Goal: Information Seeking & Learning: Learn about a topic

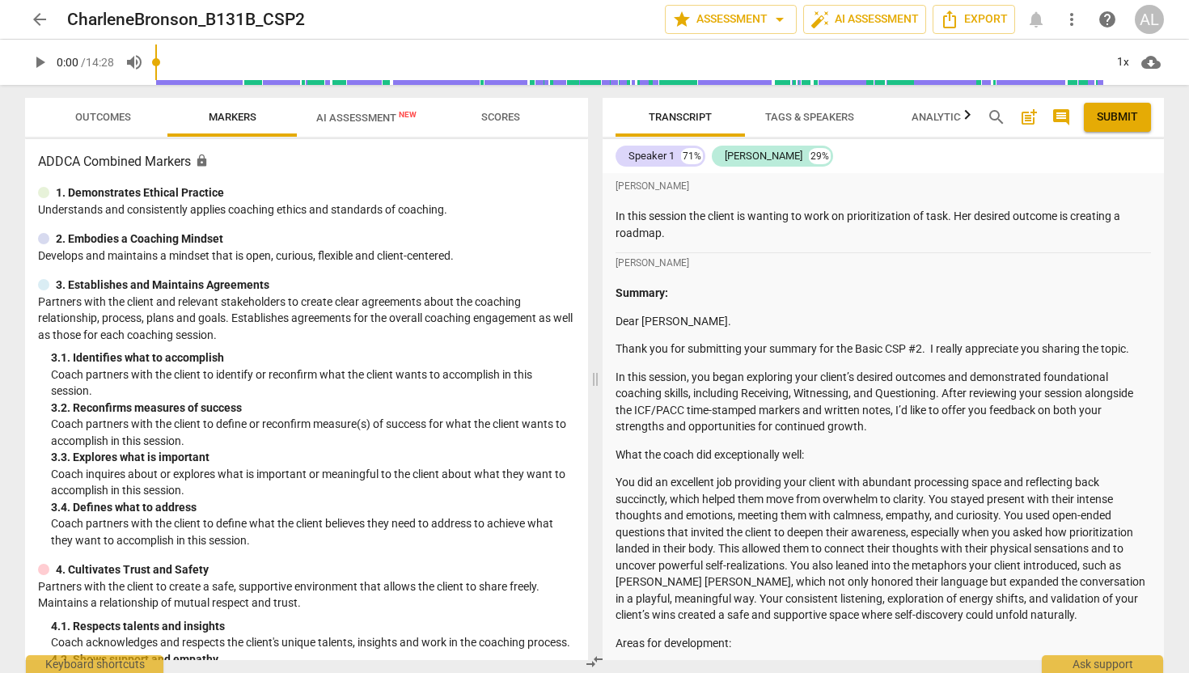
scroll to position [704, 0]
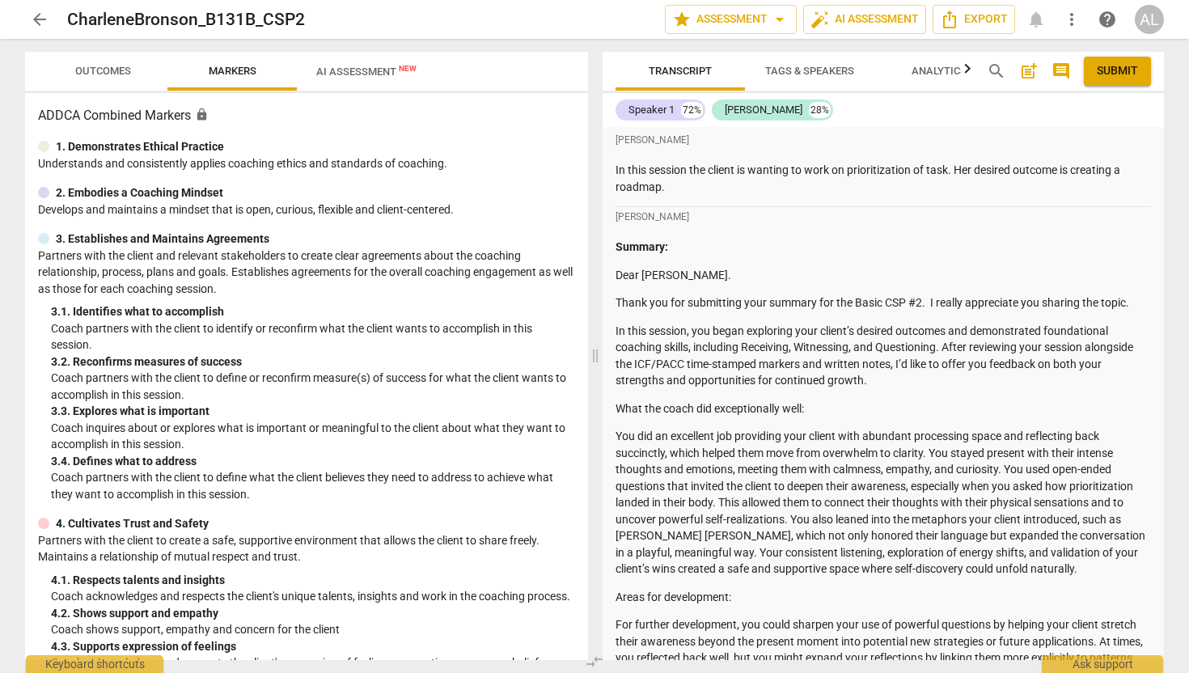
click at [41, 22] on span "arrow_back" at bounding box center [39, 19] width 19 height 19
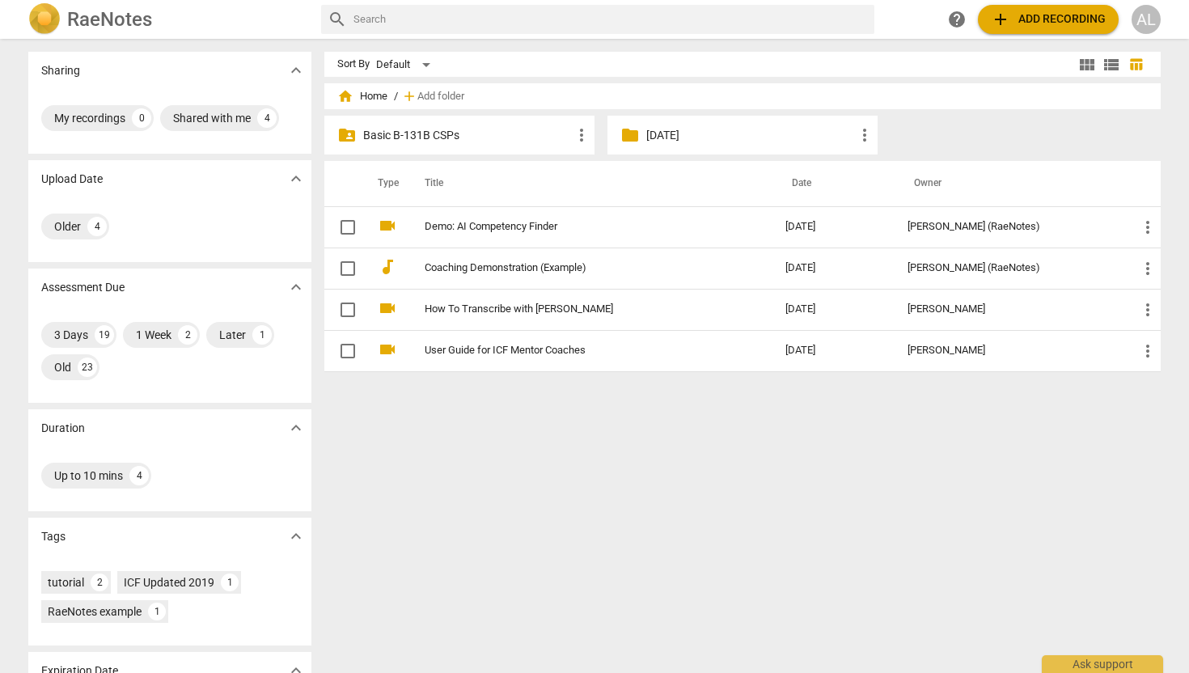
click at [446, 138] on p "Basic B-131B CSPs" at bounding box center [467, 135] width 209 height 17
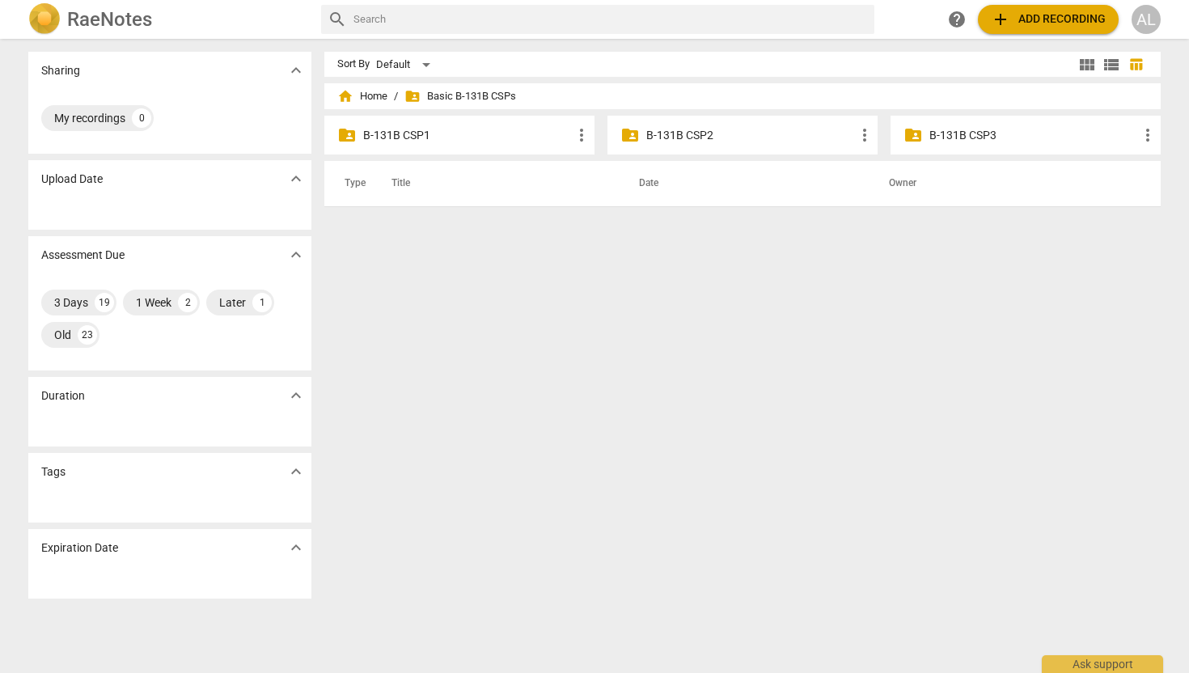
click at [691, 133] on p "B-131B CSP2" at bounding box center [750, 135] width 209 height 17
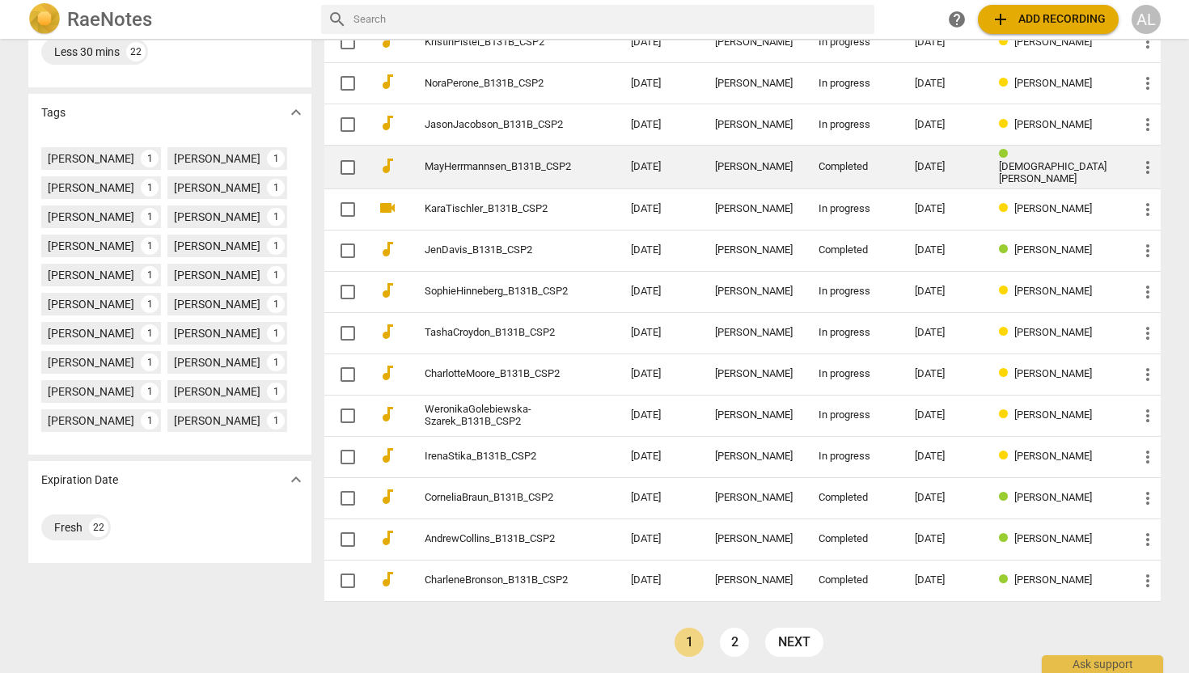
scroll to position [390, 0]
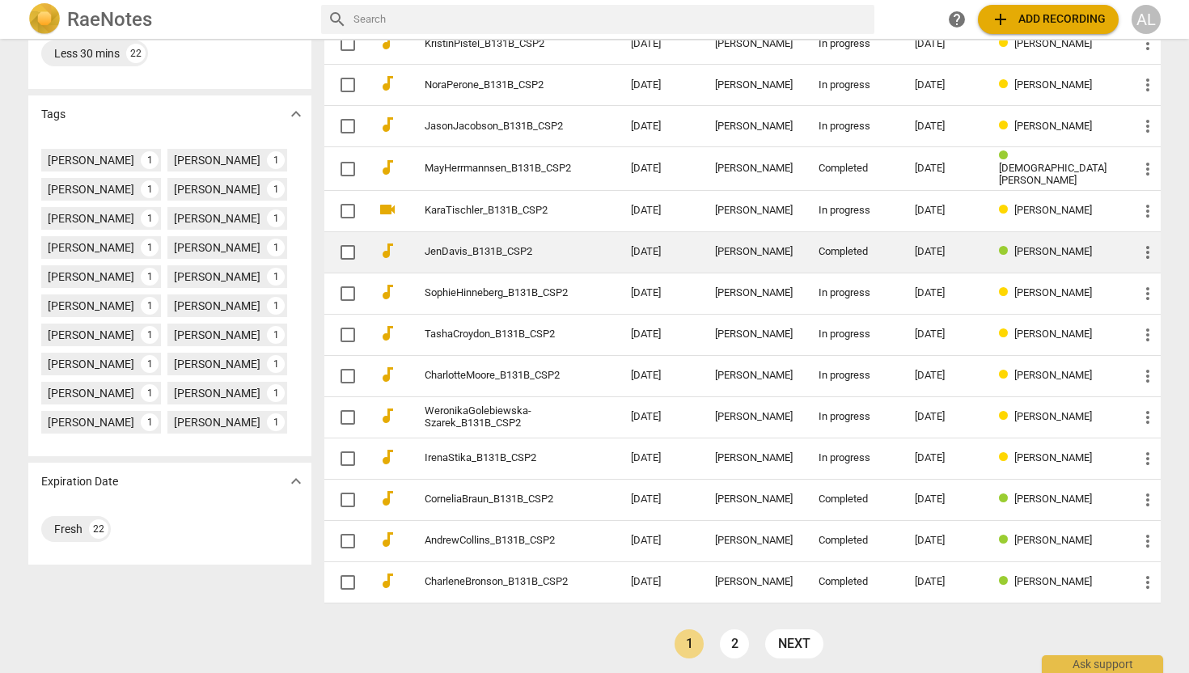
click at [443, 246] on link "JenDavis_B131B_CSP2" at bounding box center [499, 252] width 148 height 12
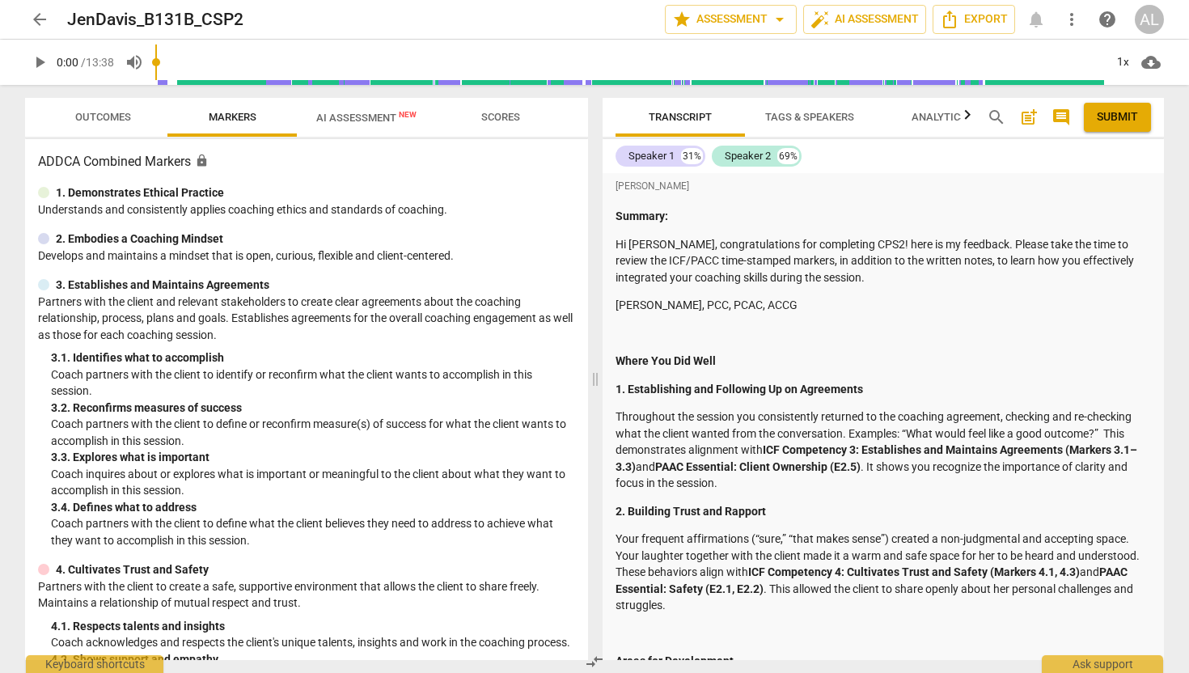
click at [39, 18] on span "arrow_back" at bounding box center [39, 19] width 19 height 19
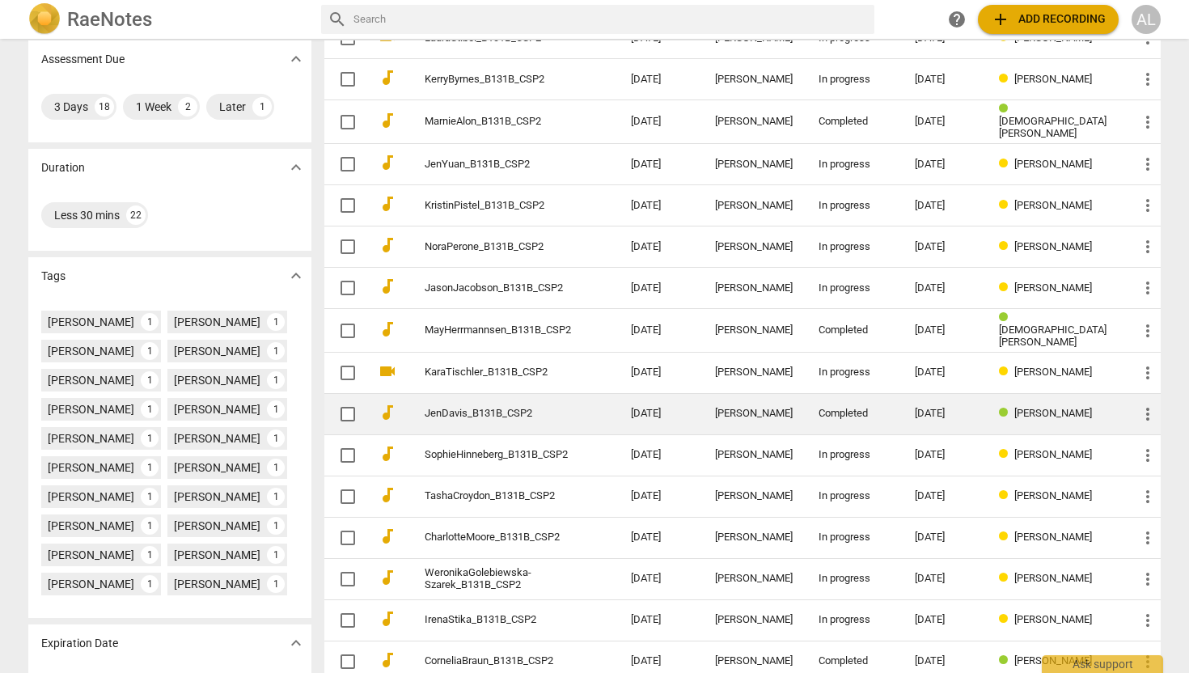
scroll to position [392, 0]
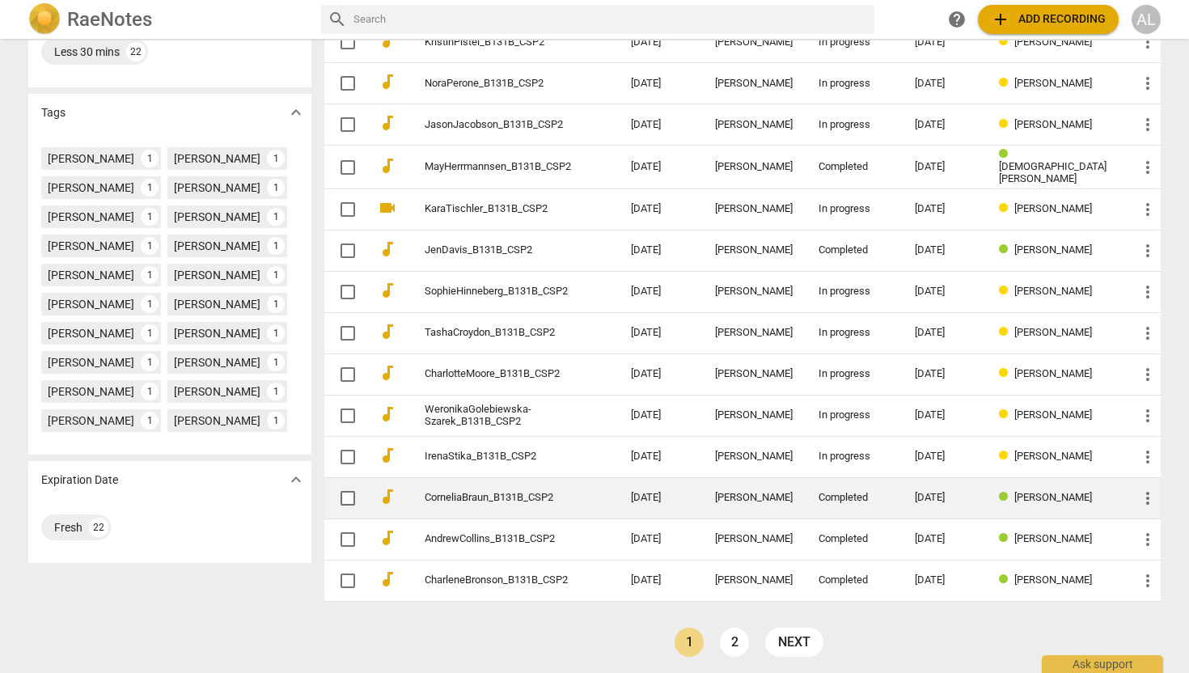
click at [536, 492] on link "CorneliaBraun_B131B_CSP2" at bounding box center [499, 498] width 148 height 12
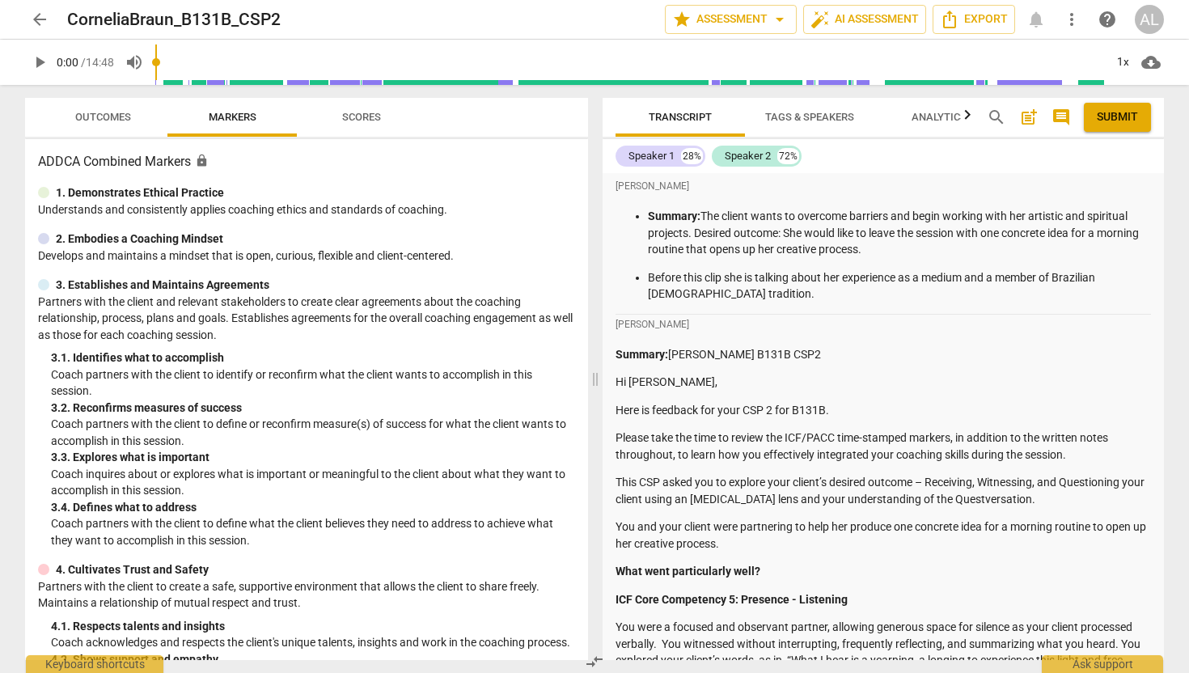
click at [102, 127] on span "Outcomes" at bounding box center [103, 118] width 95 height 22
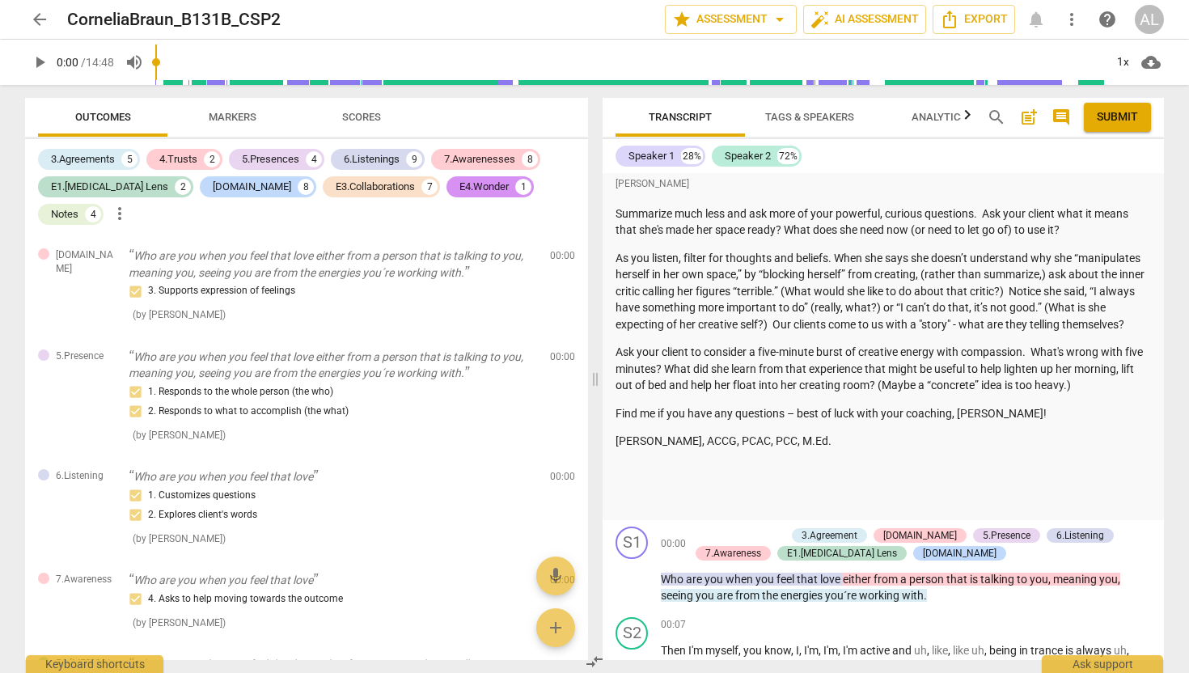
scroll to position [678, 0]
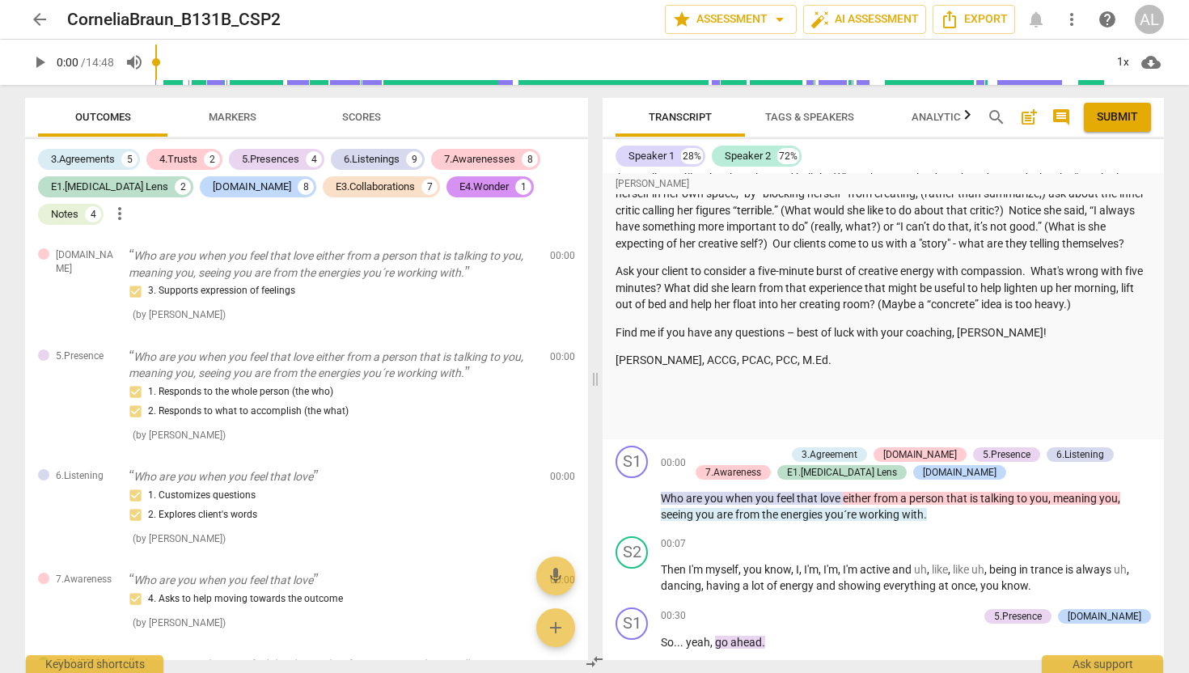
click at [38, 24] on span "arrow_back" at bounding box center [39, 19] width 19 height 19
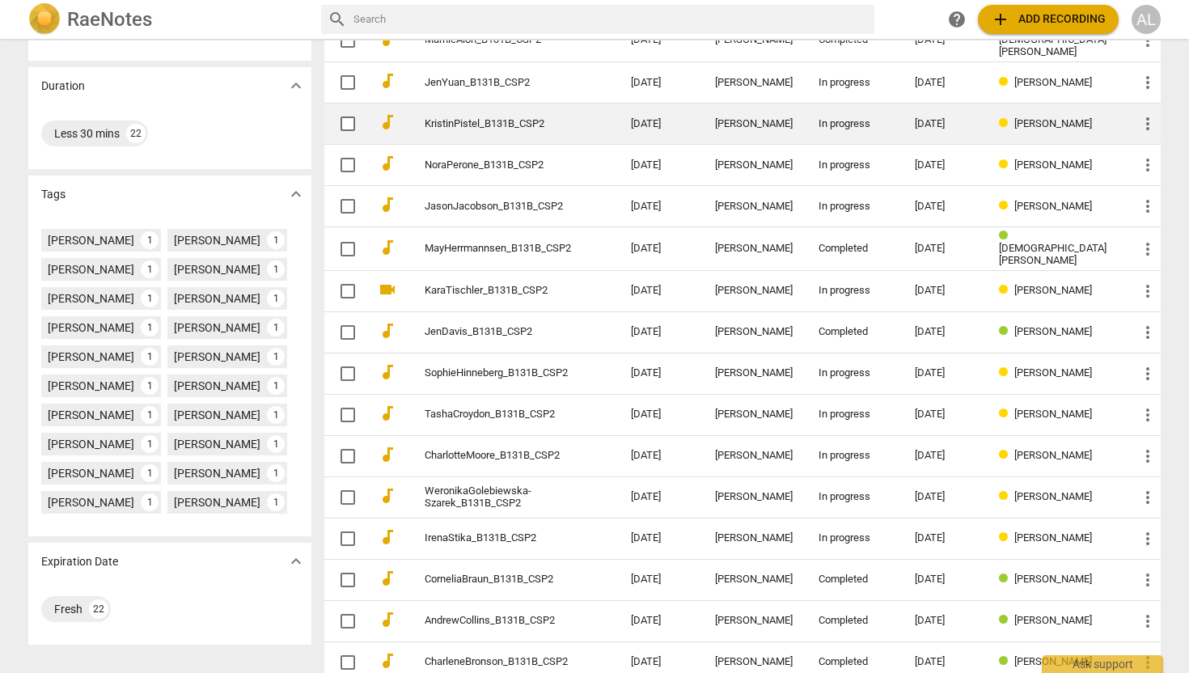
scroll to position [392, 0]
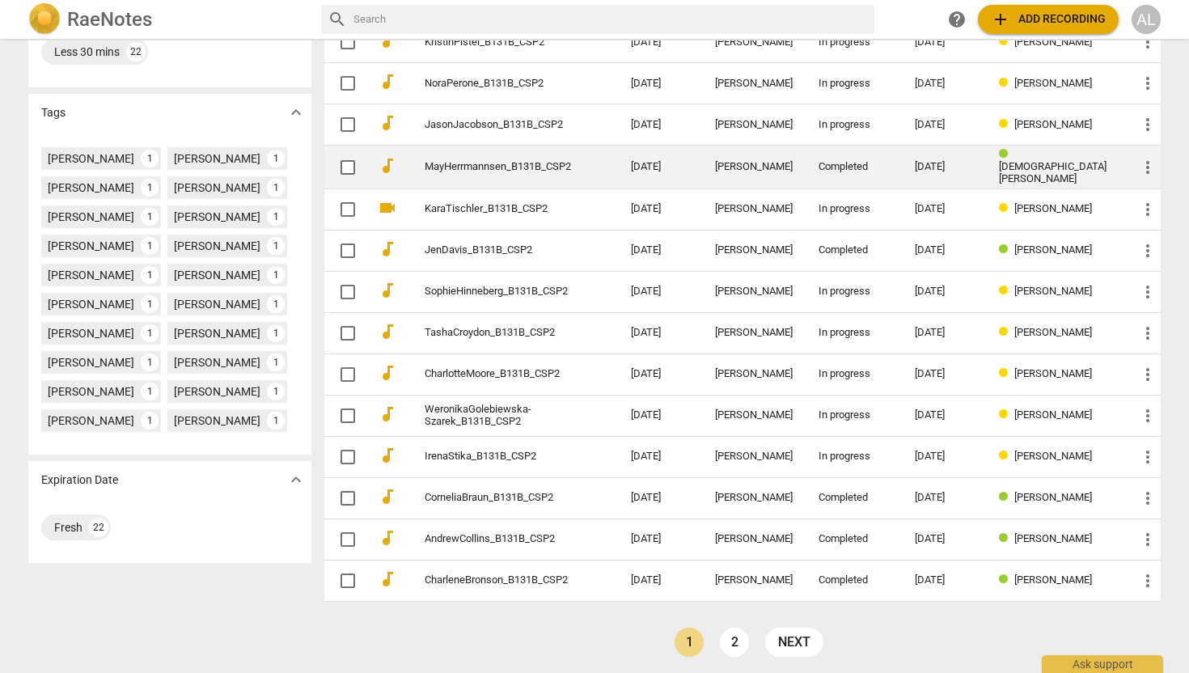
click at [523, 161] on link "MayHerrmannsen_B131B_CSP2" at bounding box center [499, 167] width 148 height 12
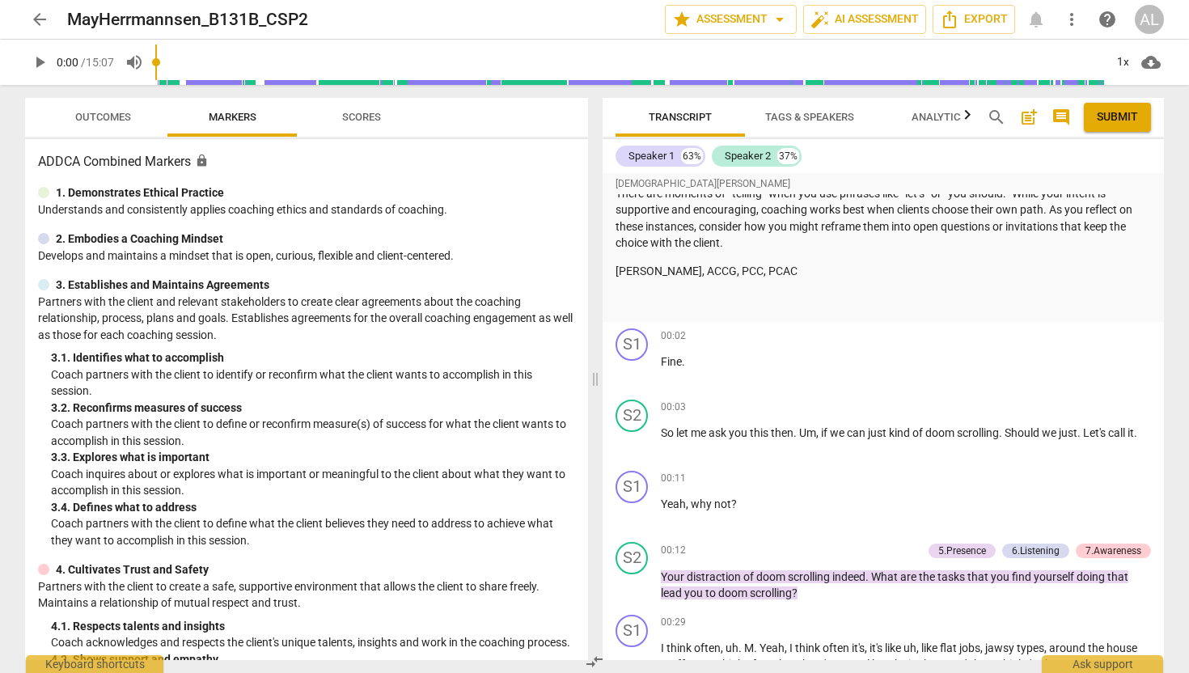
scroll to position [647, 0]
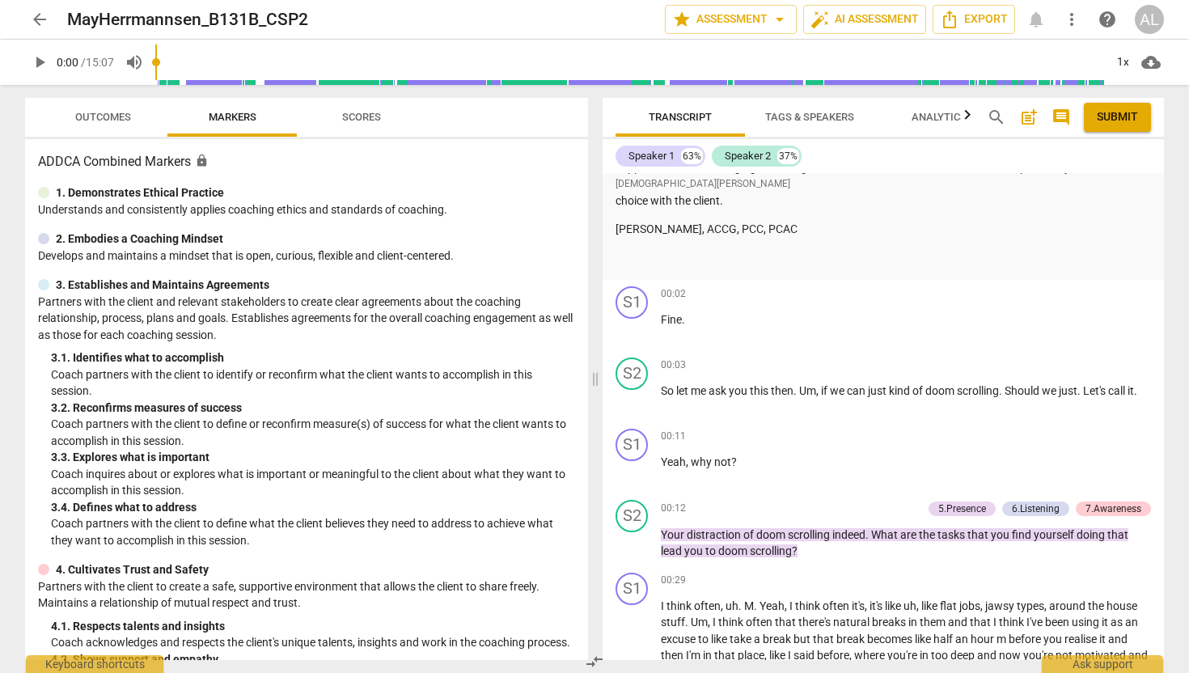
click at [39, 24] on span "arrow_back" at bounding box center [39, 19] width 19 height 19
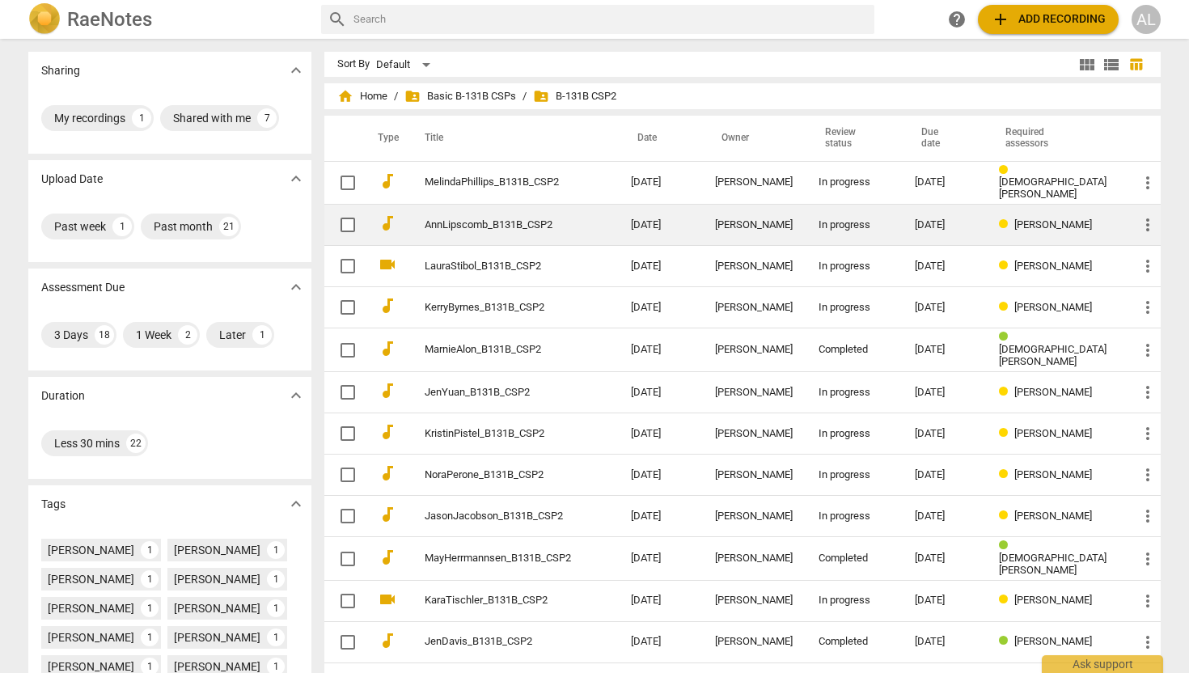
click at [536, 229] on td "AnnLipscomb_B131B_CSP2" at bounding box center [511, 225] width 213 height 41
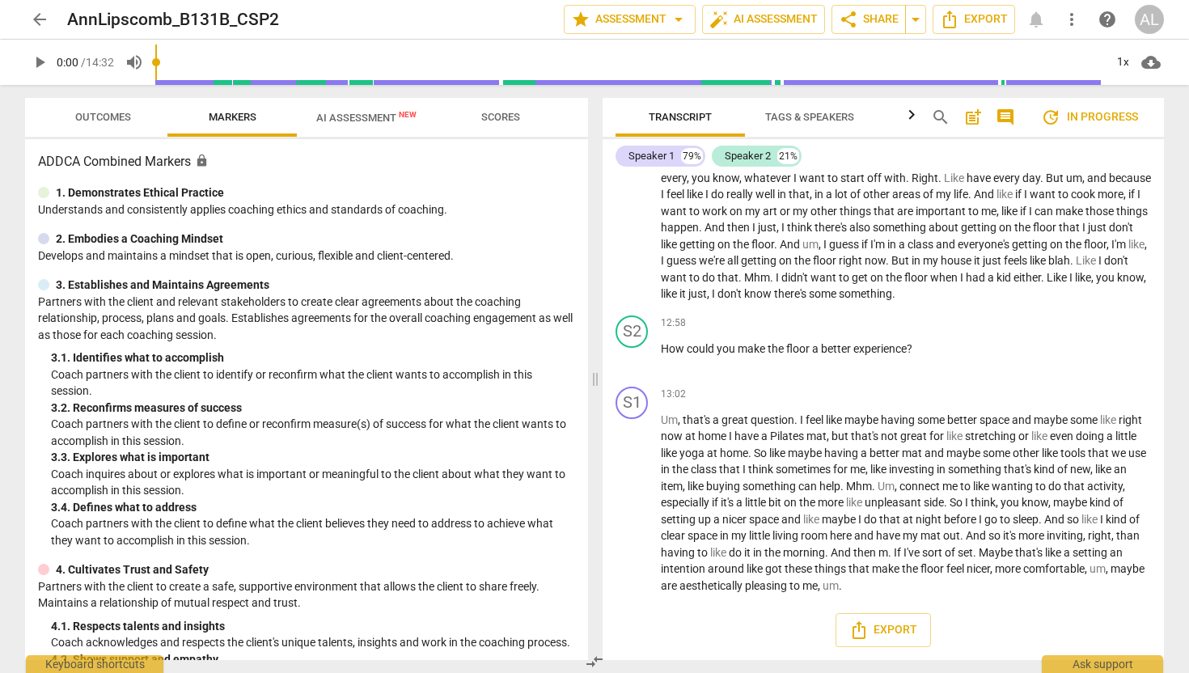
scroll to position [2463, 0]
click at [39, 20] on span "arrow_back" at bounding box center [39, 19] width 19 height 19
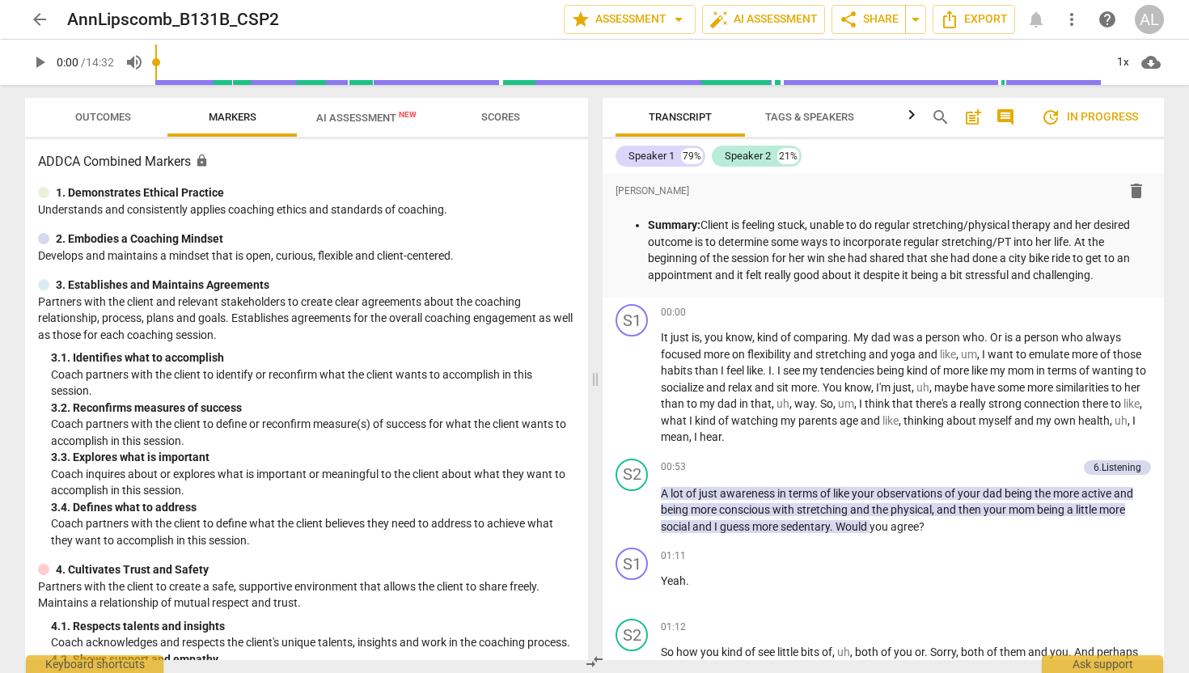
click at [45, 23] on span "arrow_back" at bounding box center [39, 19] width 19 height 19
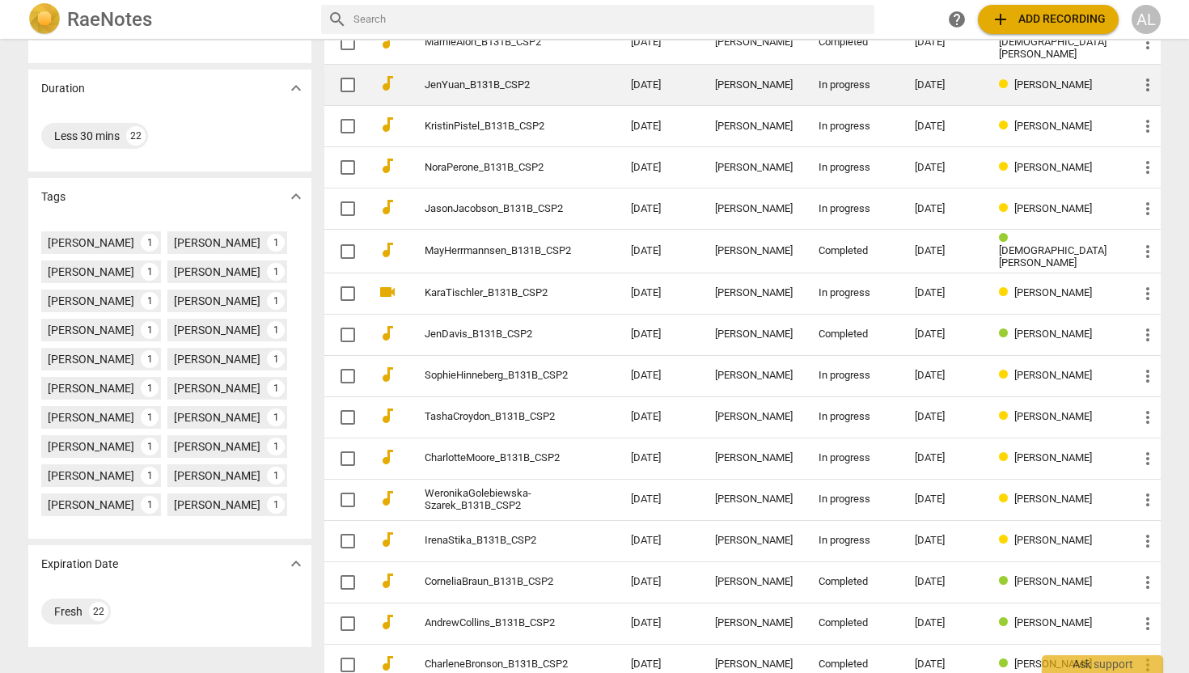
scroll to position [333, 0]
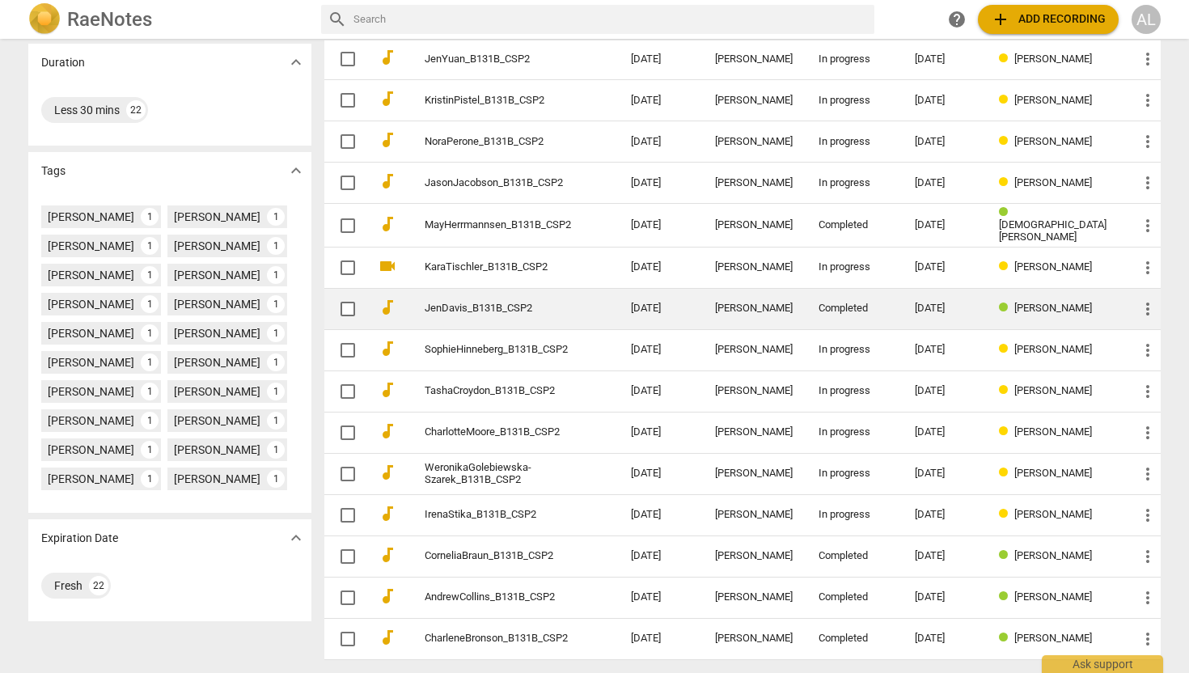
click at [498, 303] on link "JenDavis_B131B_CSP2" at bounding box center [499, 309] width 148 height 12
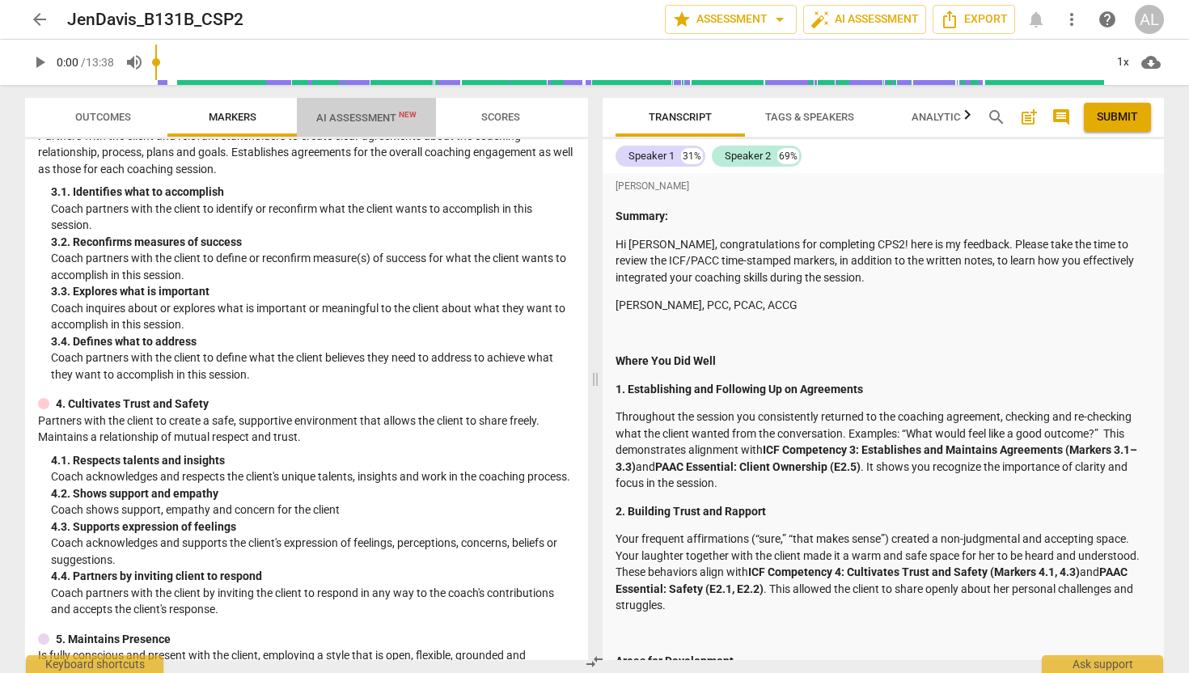
click at [343, 121] on span "AI Assessment New" at bounding box center [366, 118] width 100 height 12
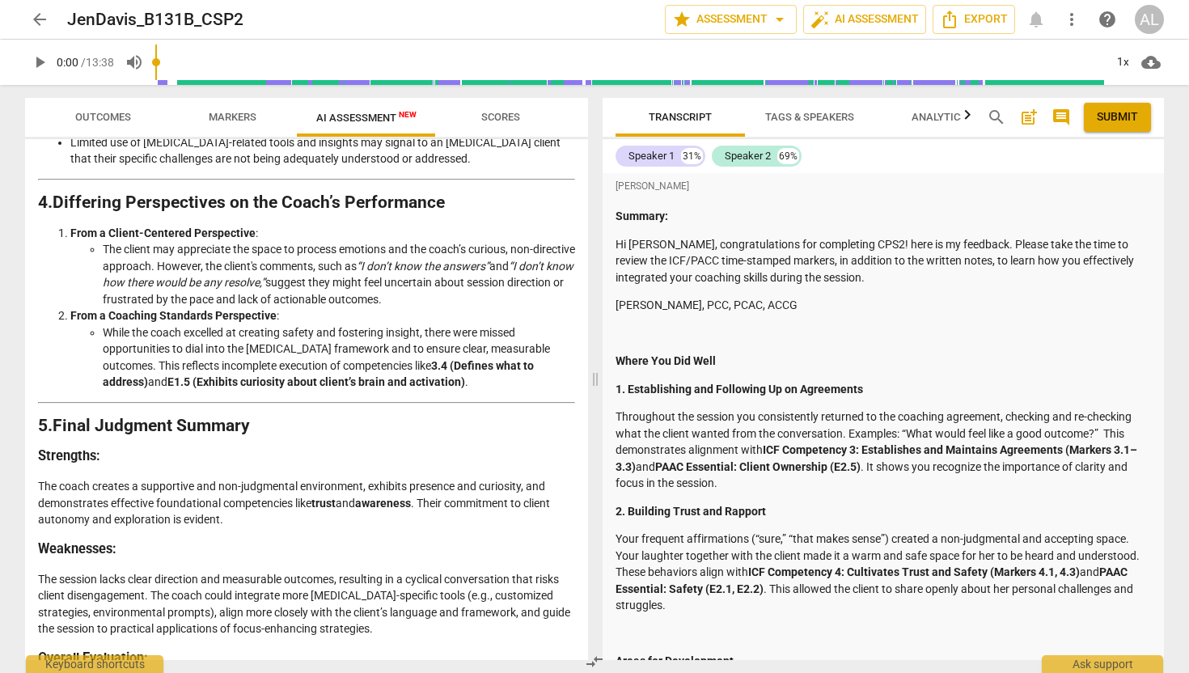
scroll to position [1874, 0]
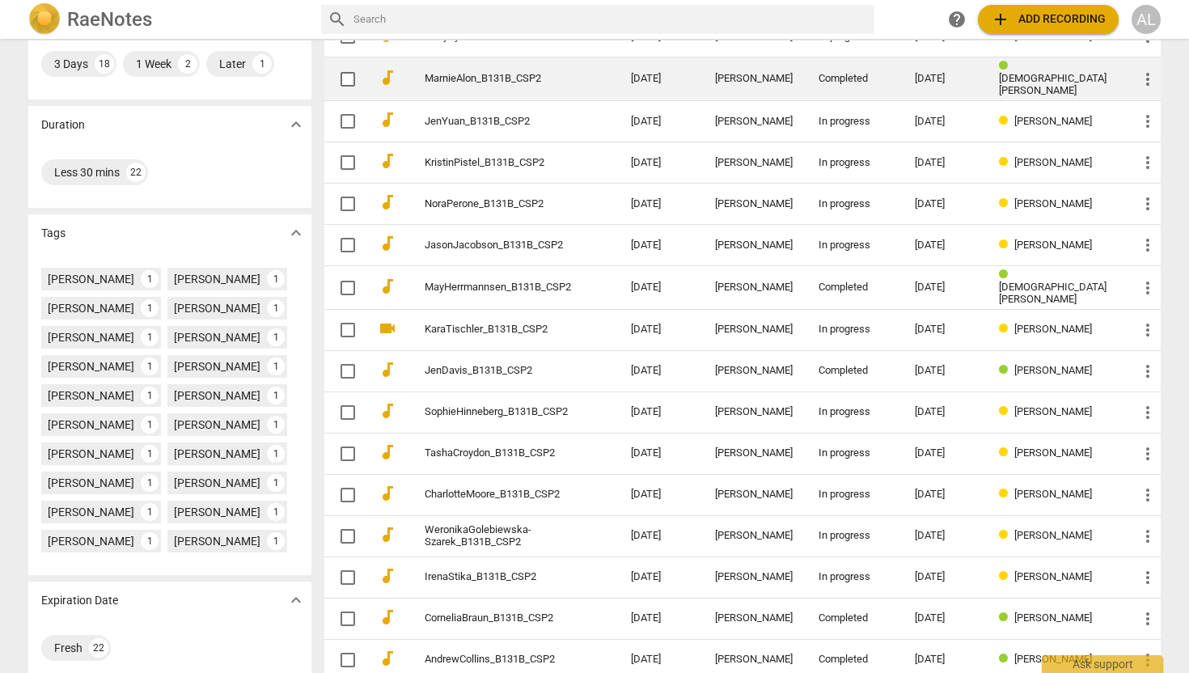
scroll to position [273, 0]
